Goal: Navigation & Orientation: Understand site structure

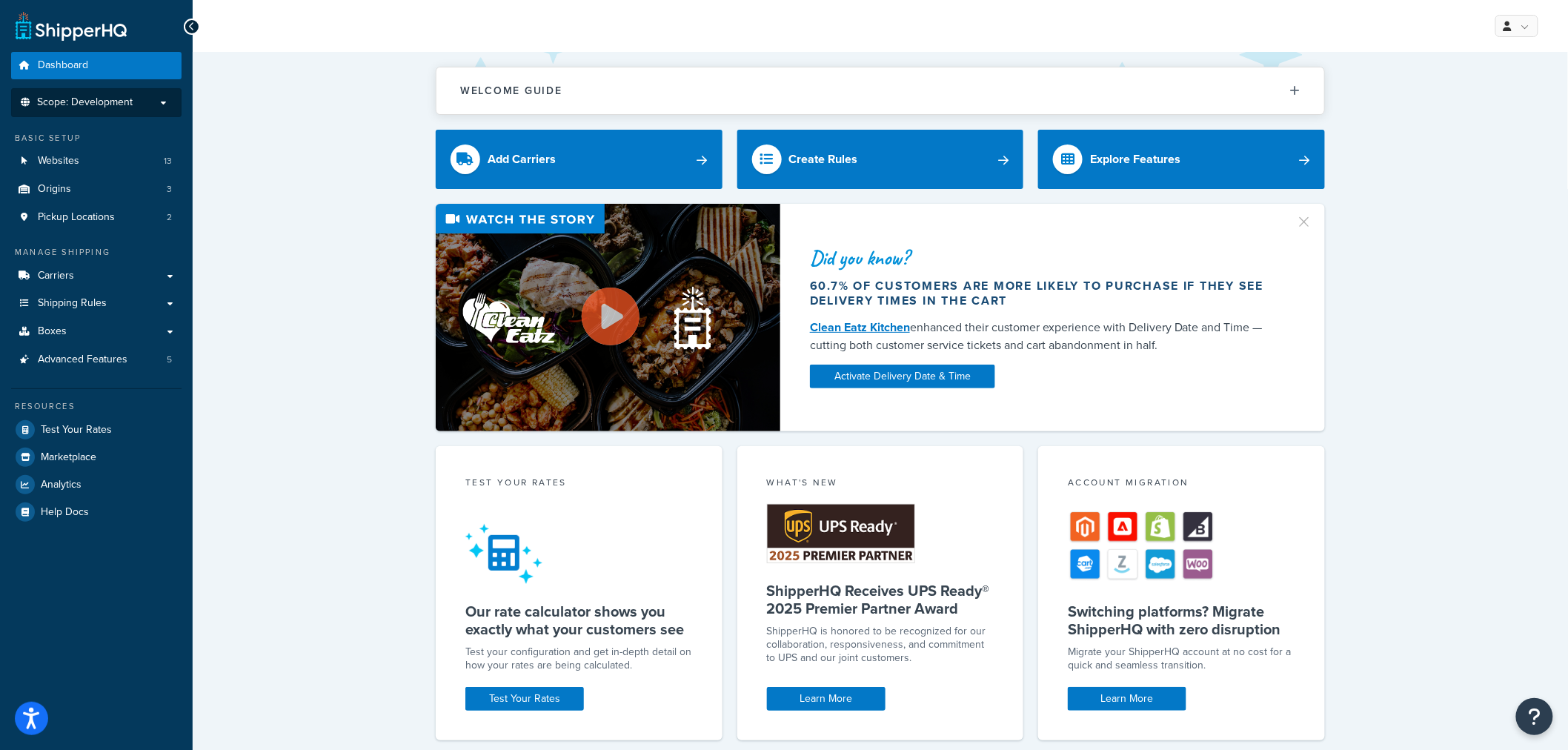
click at [72, 101] on span "Scope: Development" at bounding box center [84, 102] width 95 height 12
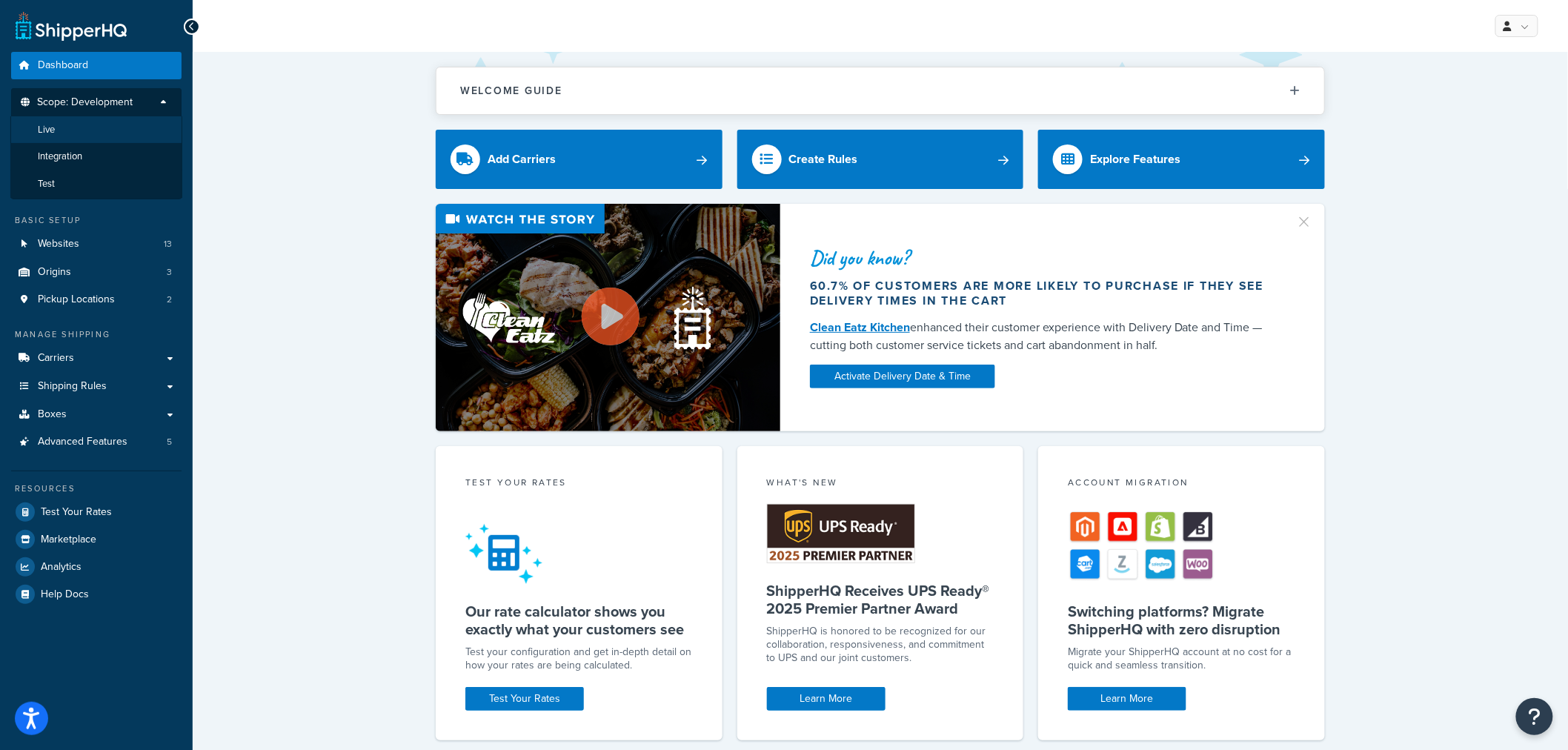
click at [69, 124] on li "Live" at bounding box center [96, 129] width 172 height 27
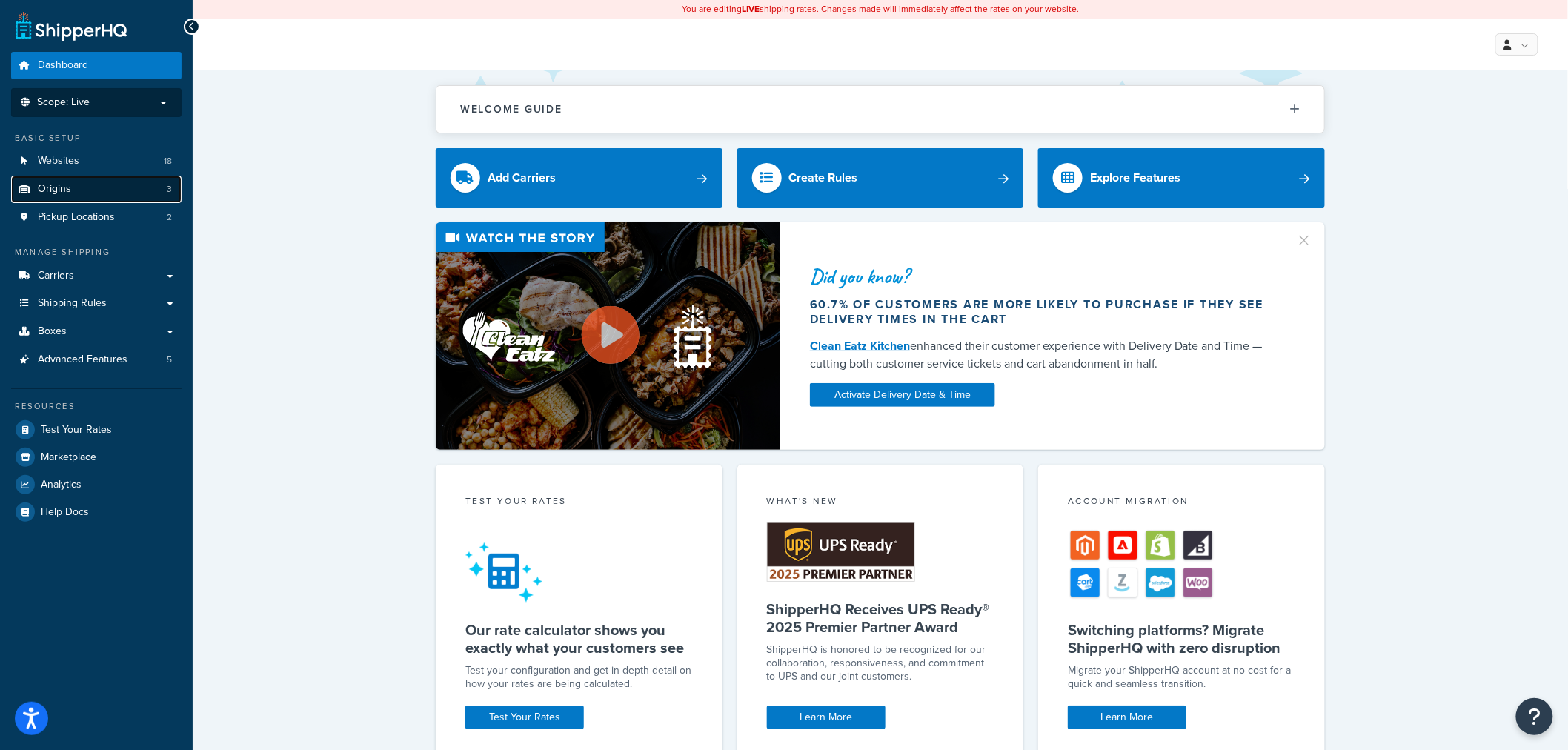
click at [114, 189] on link "Origins 3" at bounding box center [96, 189] width 170 height 27
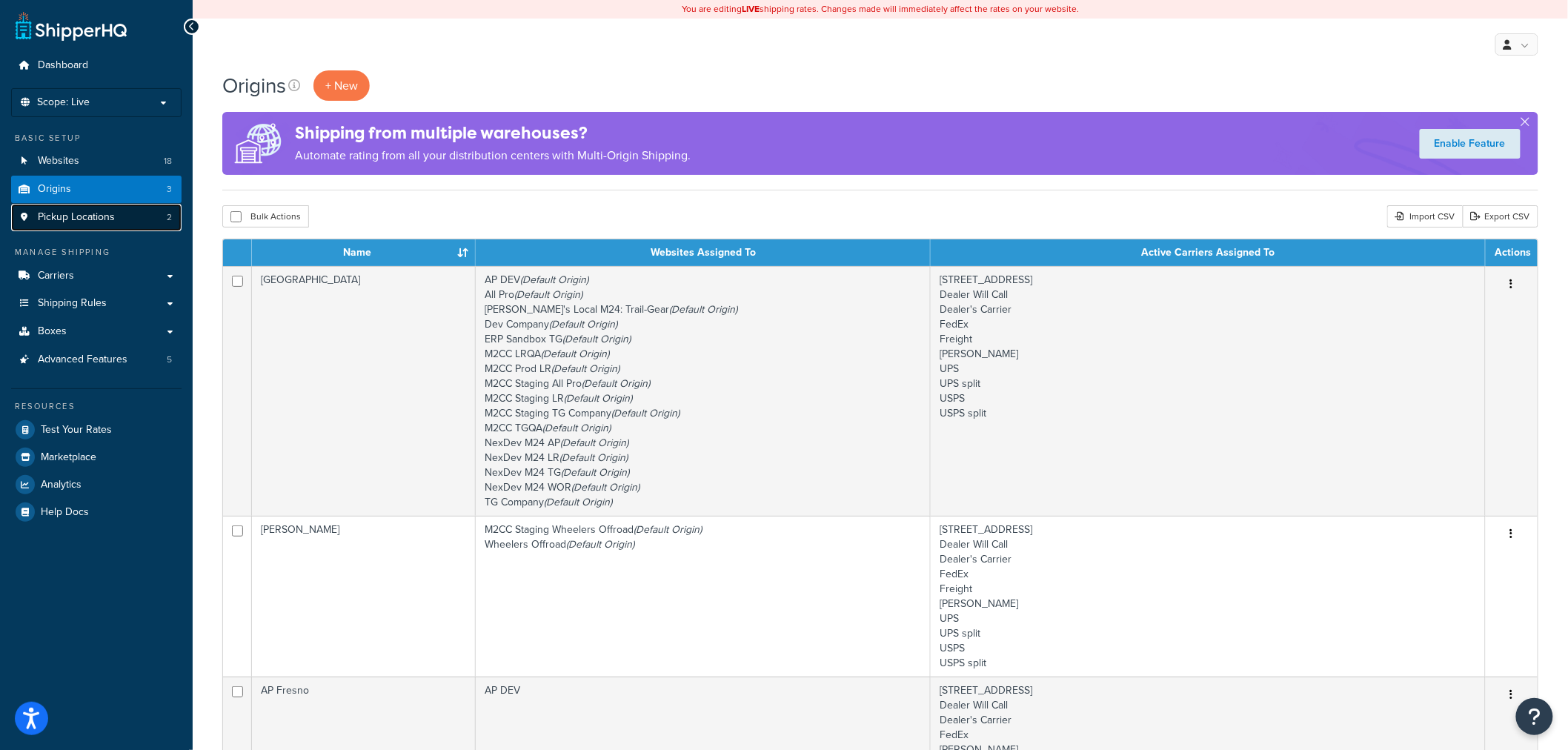
click at [42, 220] on span "Pickup Locations" at bounding box center [76, 217] width 77 height 12
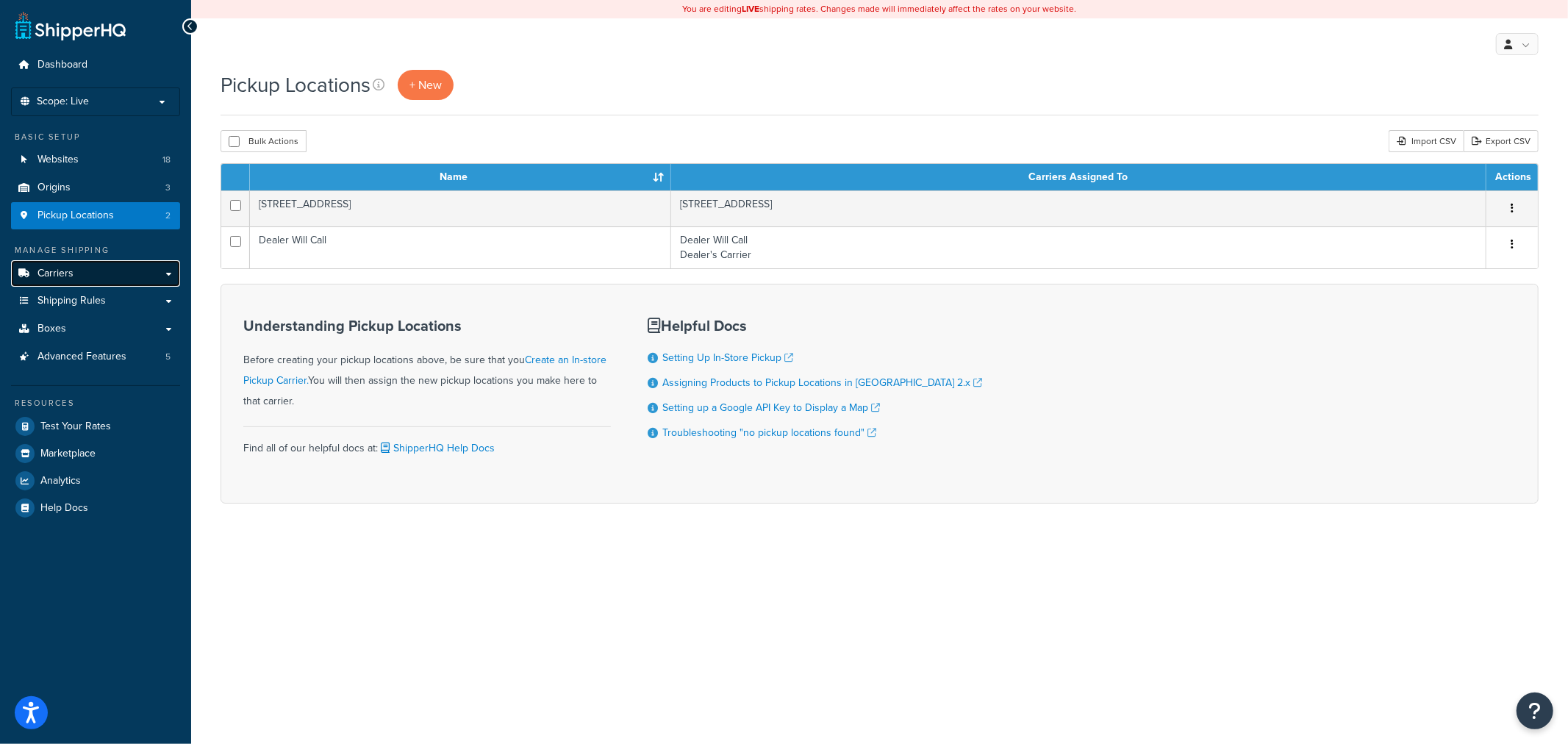
click at [78, 272] on link "Carriers" at bounding box center [95, 273] width 169 height 27
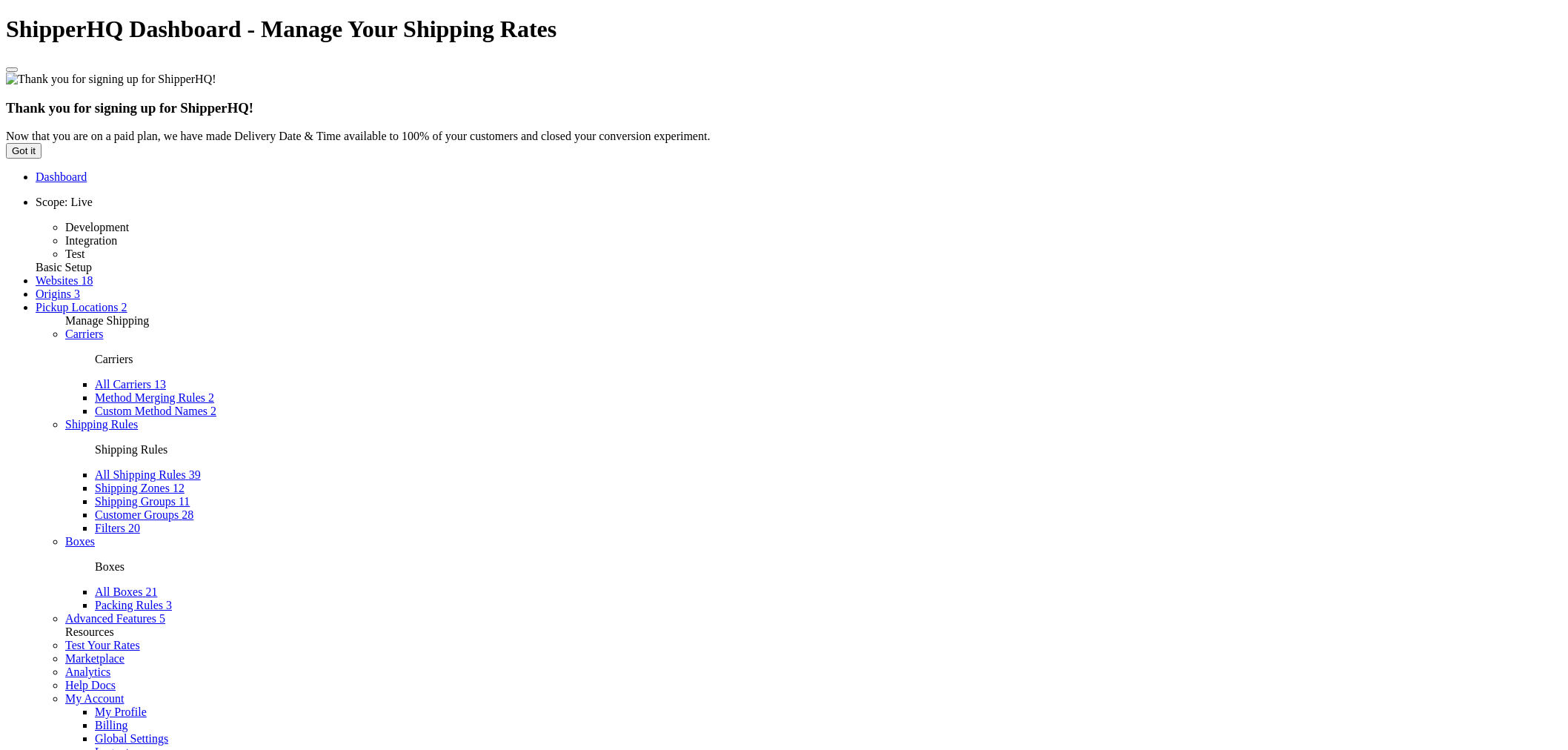
select select "15"
click at [95, 378] on span "All Carriers" at bounding box center [123, 384] width 56 height 12
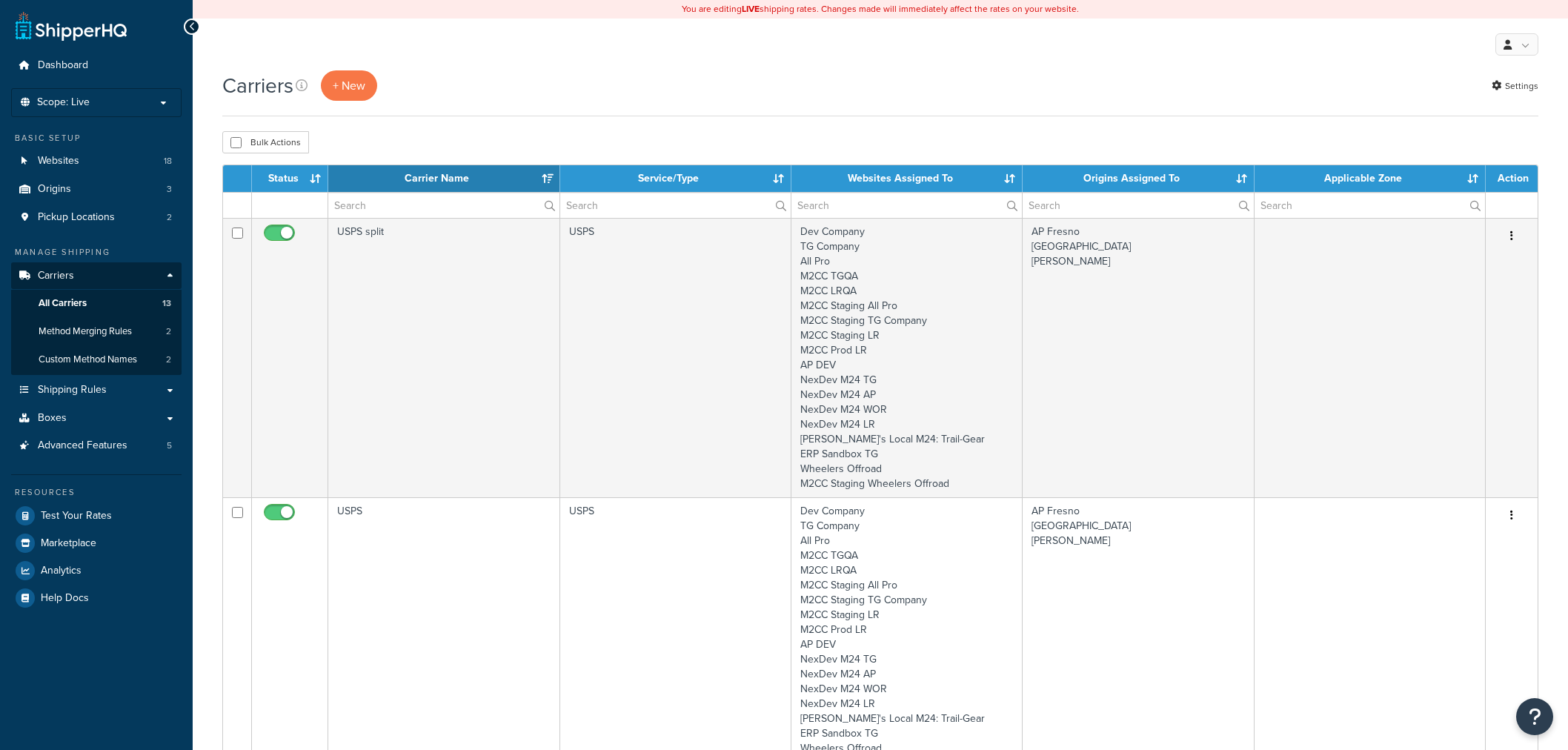
select select "15"
click at [638, 75] on div "Carriers + New Settings" at bounding box center [881, 86] width 1316 height 31
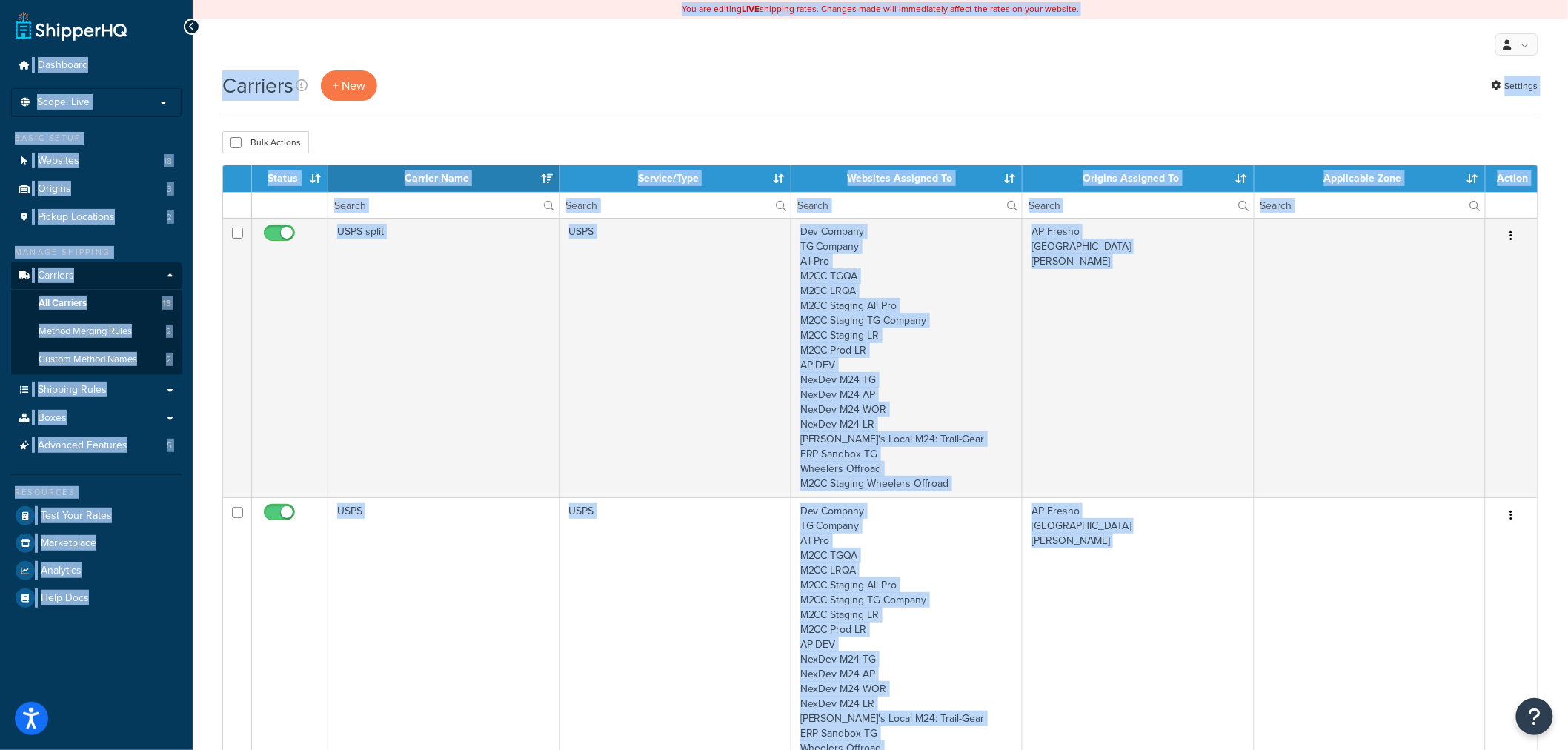
click at [636, 83] on div "Carriers + New Settings" at bounding box center [881, 86] width 1316 height 31
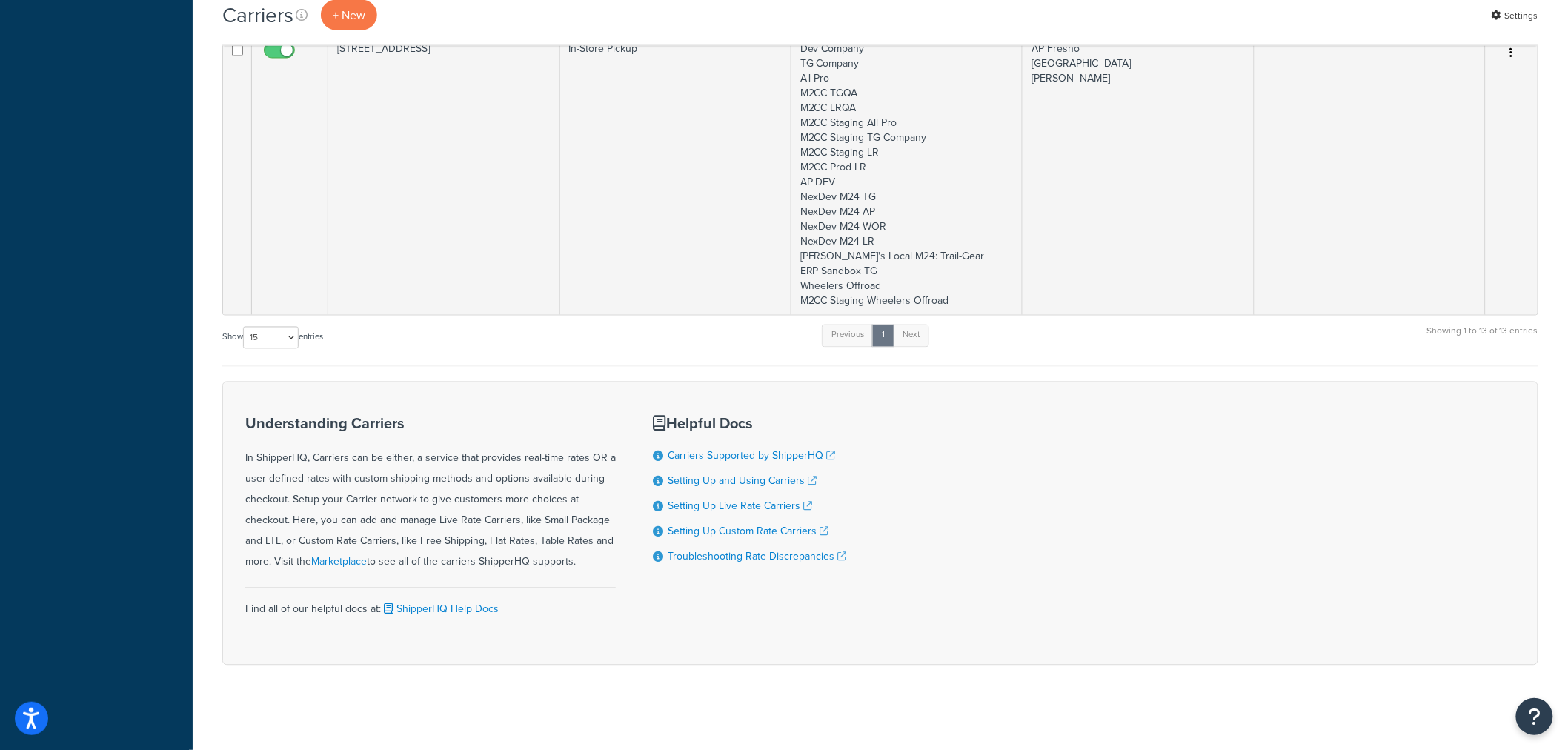
scroll to position [3506, 0]
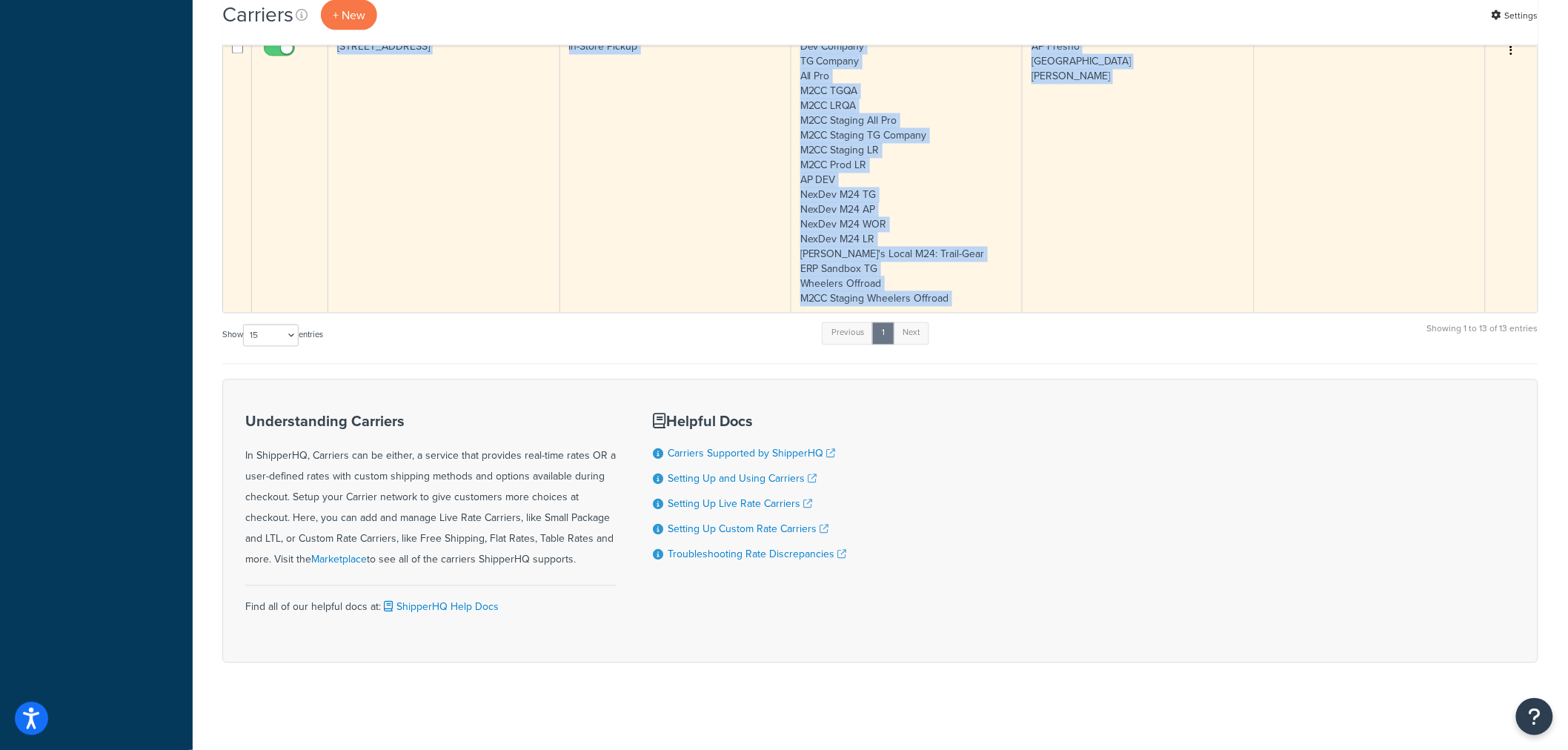
drag, startPoint x: 215, startPoint y: 175, endPoint x: 1516, endPoint y: 301, distance: 1307.1
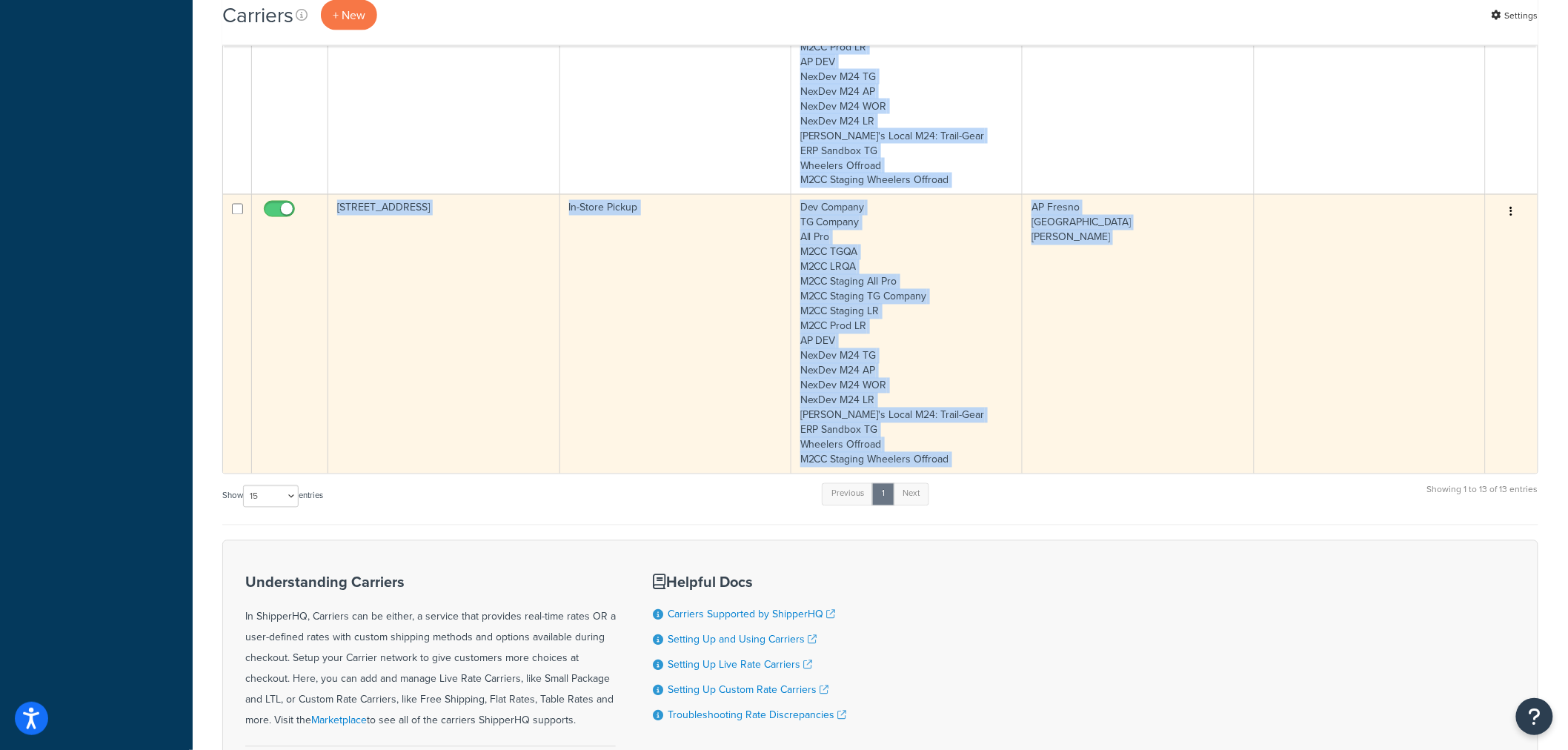
scroll to position [3259, 0]
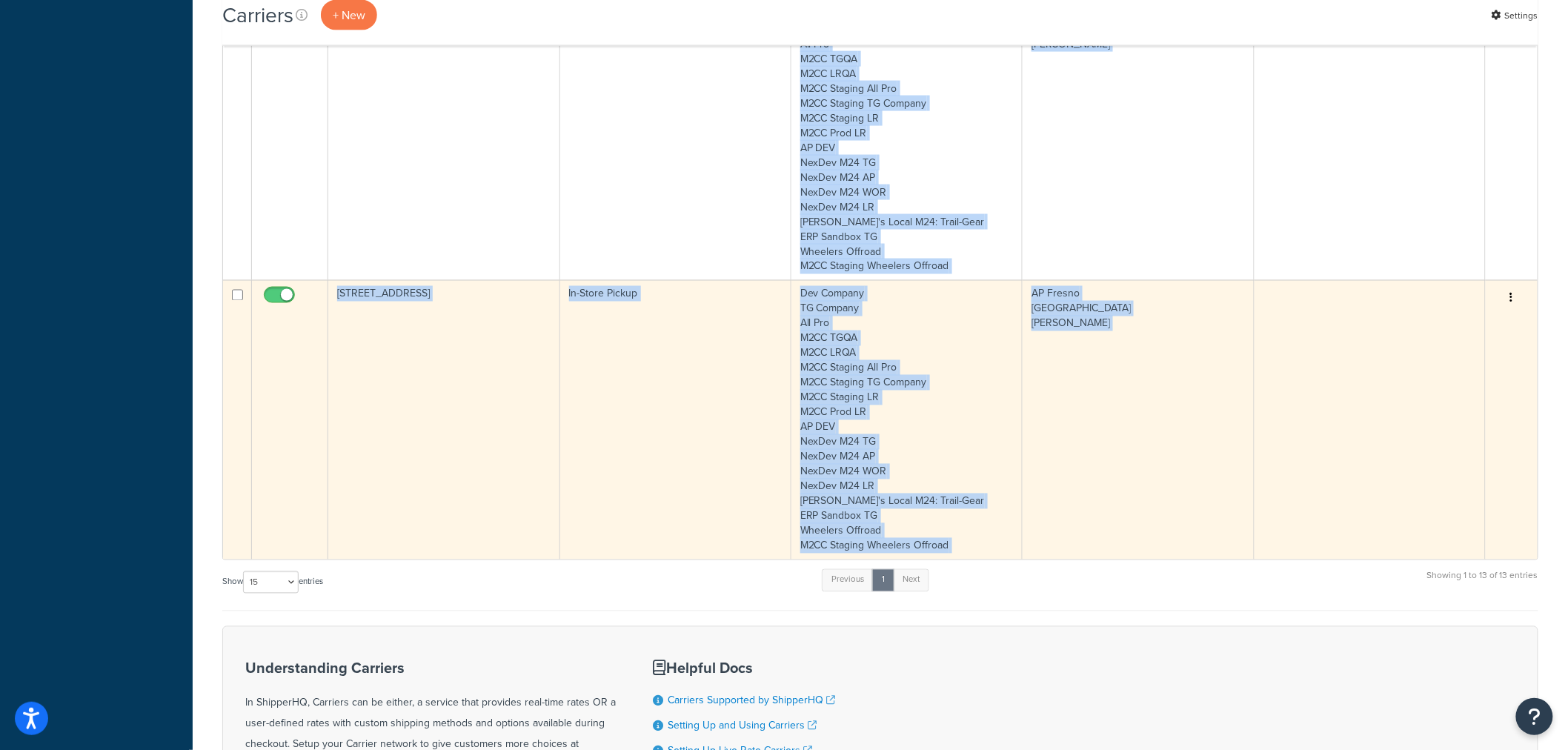
copy div "Status Carrier Name Service/Type Websites Assigned To Origins Assigned To Appli…"
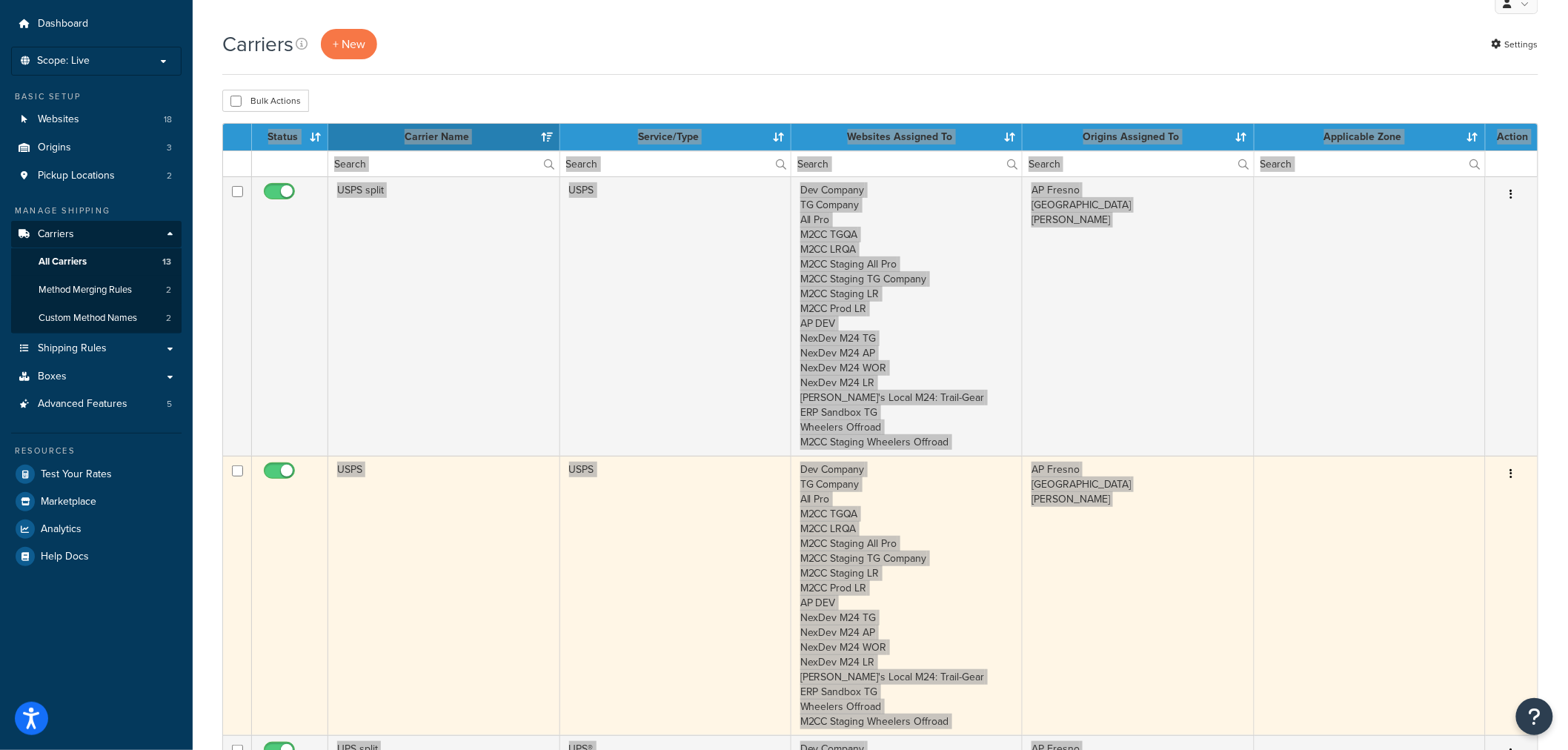
scroll to position [82, 0]
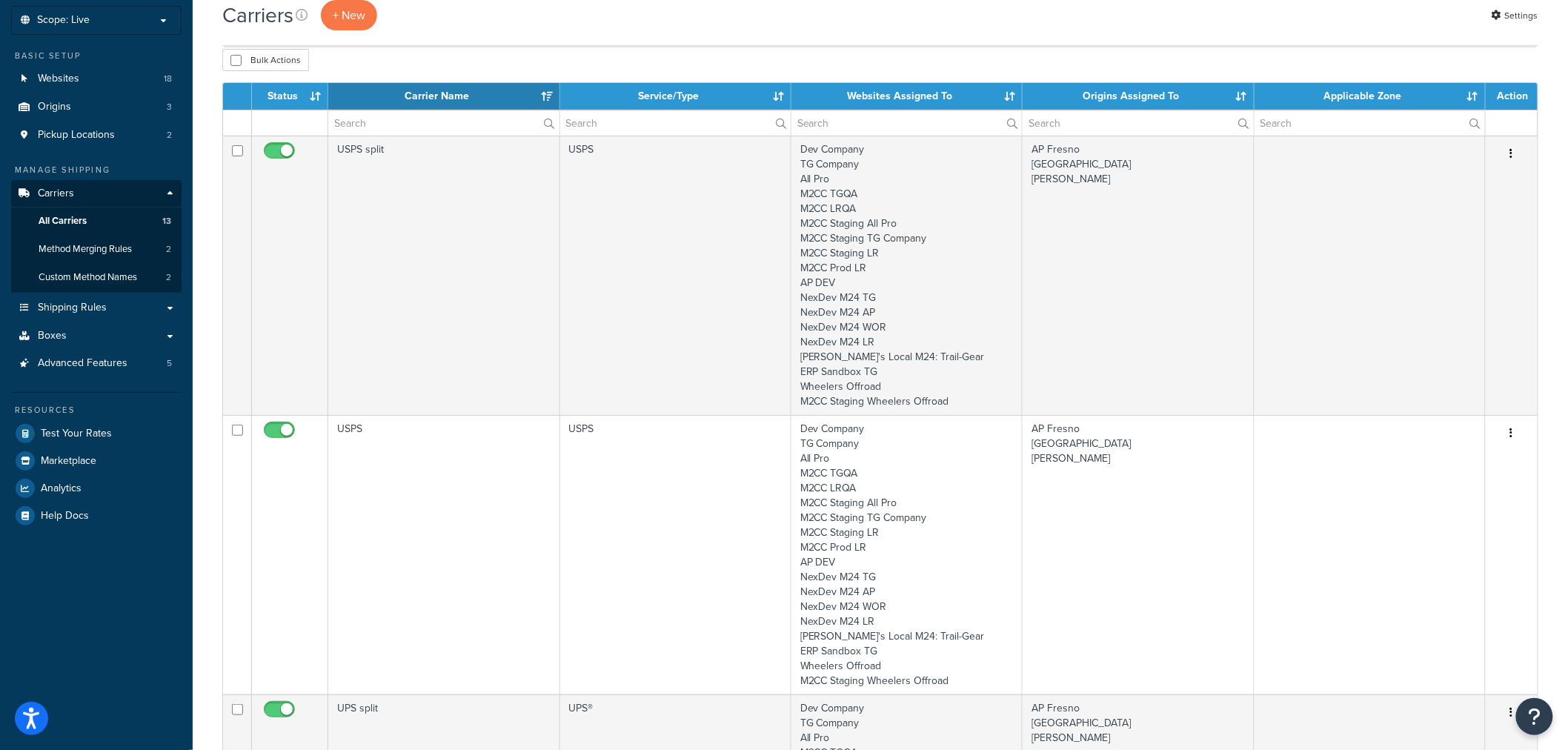
click at [1009, 17] on div "Carriers + New Settings" at bounding box center [881, 15] width 1316 height 31
click at [86, 244] on span "Method Merging Rules" at bounding box center [85, 249] width 93 height 12
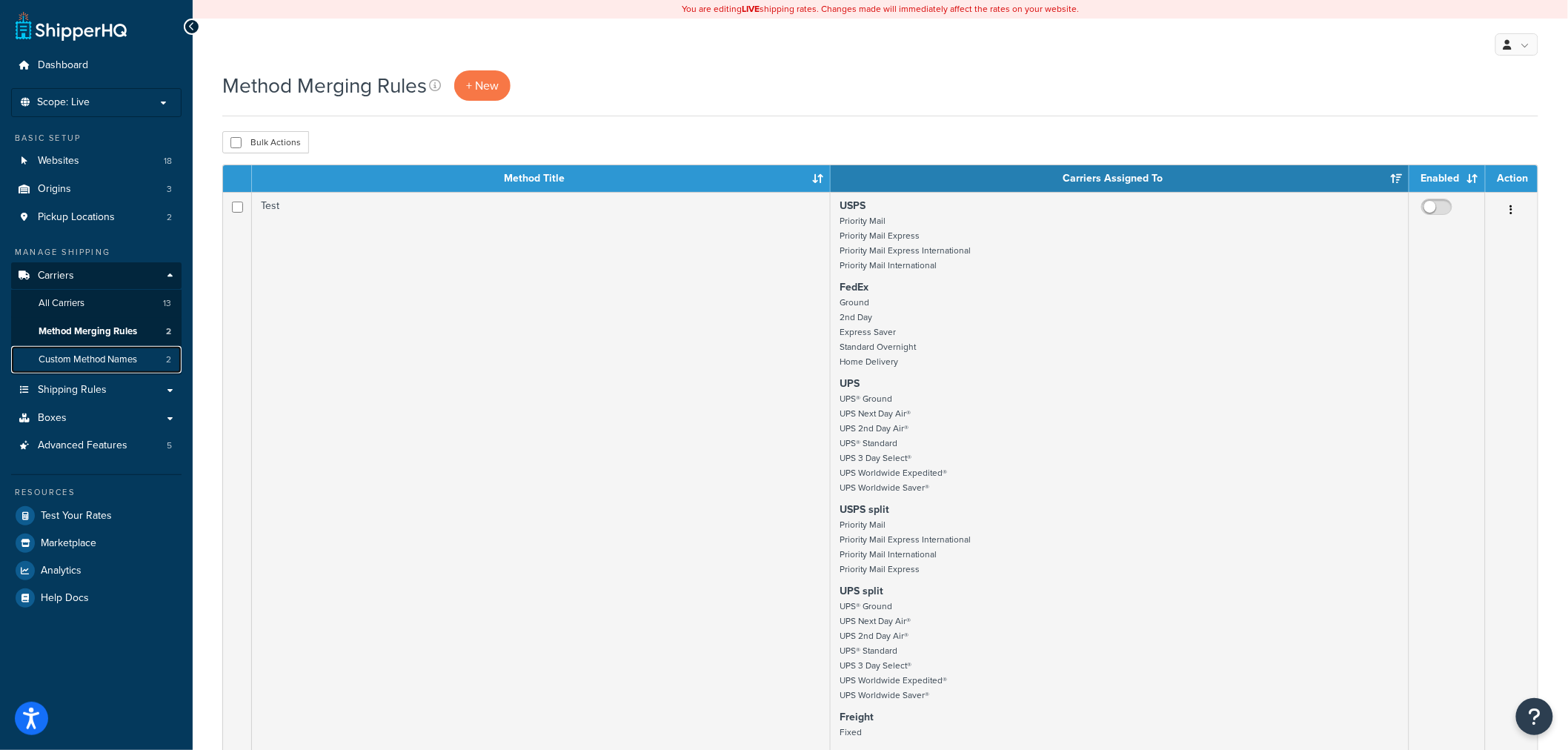
click at [75, 349] on link "Custom Method Names 2" at bounding box center [96, 359] width 170 height 27
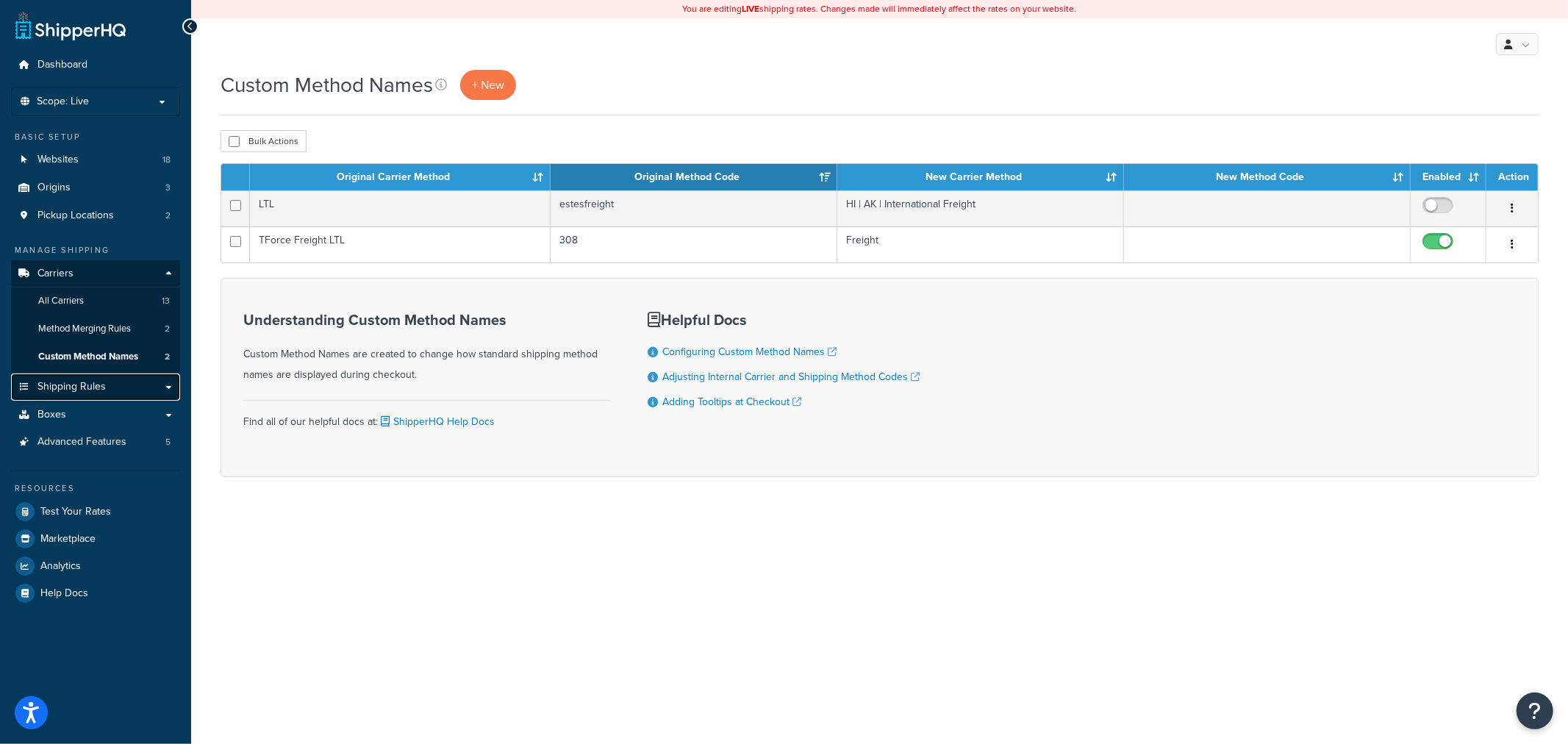
click at [82, 385] on span "Shipping Rules" at bounding box center [71, 386] width 68 height 12
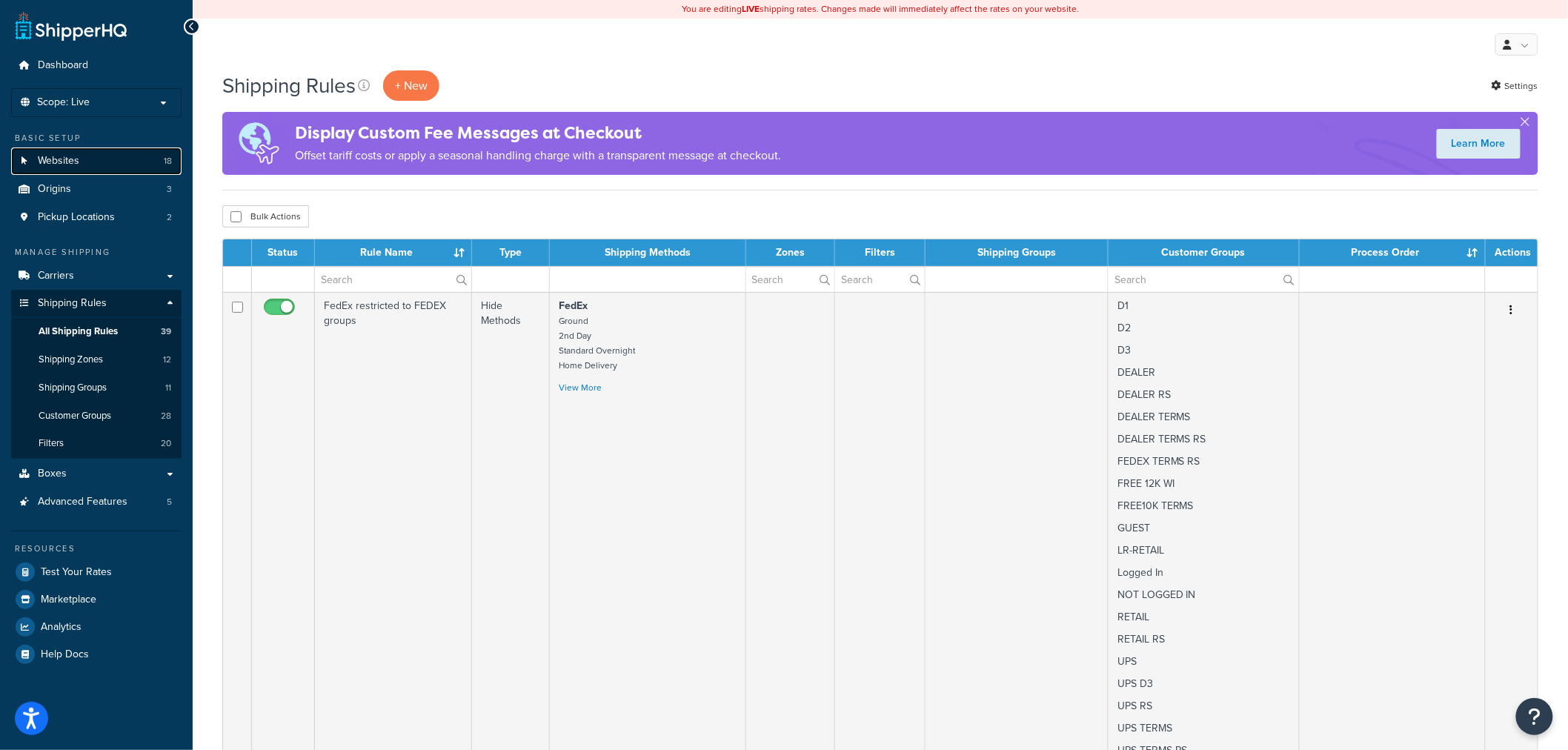
click at [34, 165] on link "Websites 18" at bounding box center [96, 161] width 170 height 27
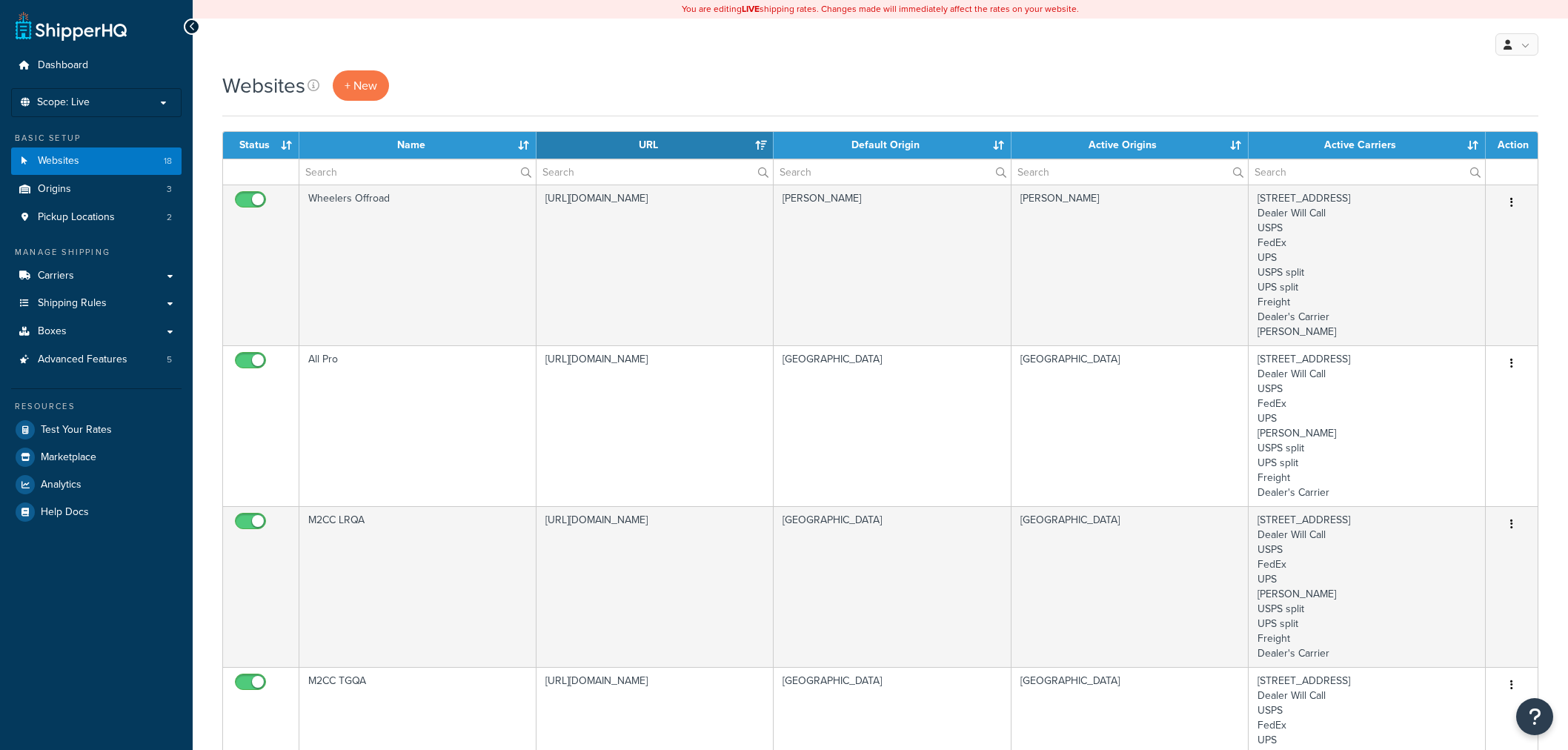
select select "15"
